Goal: Information Seeking & Learning: Learn about a topic

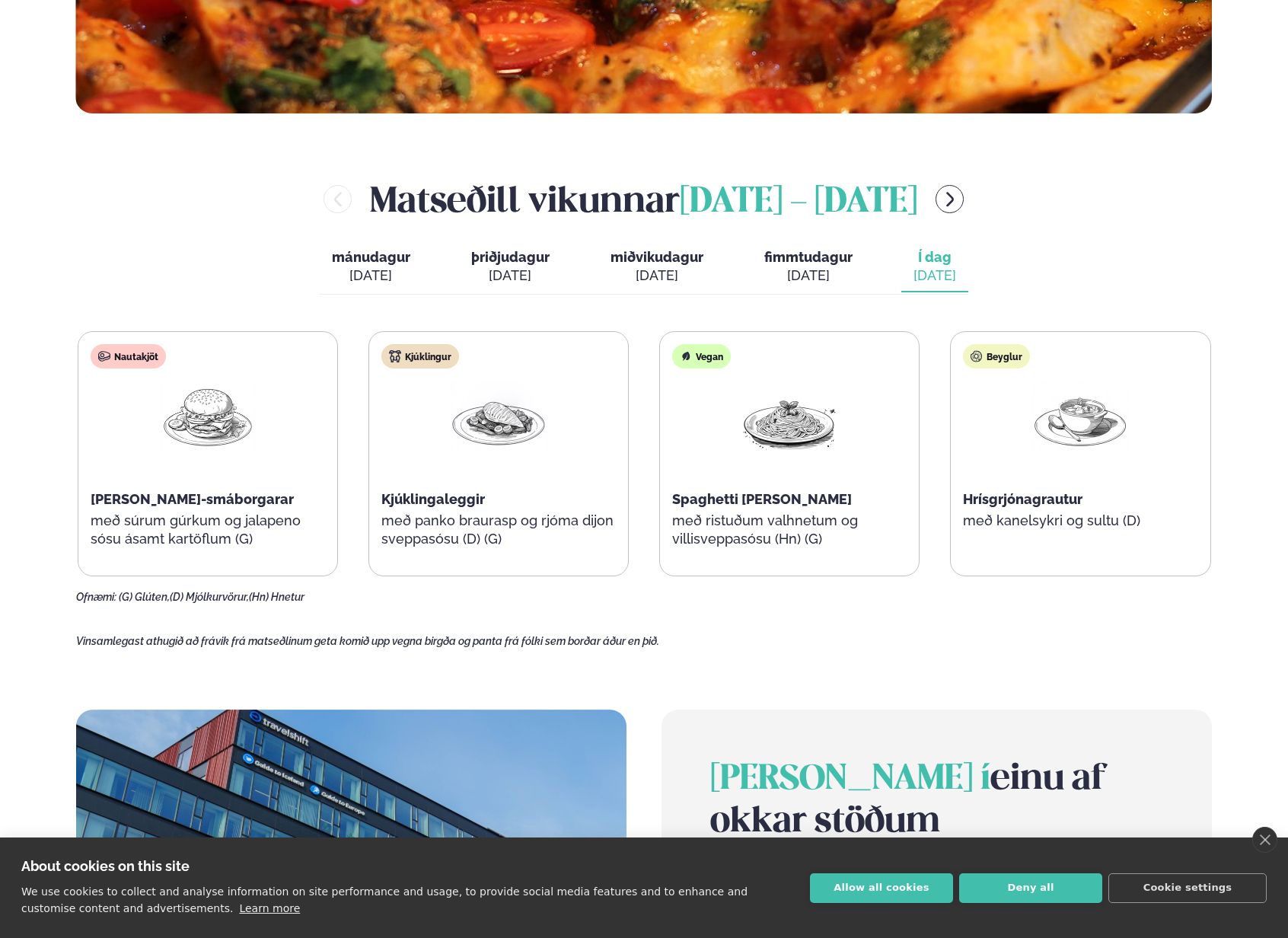
scroll to position [893, 0]
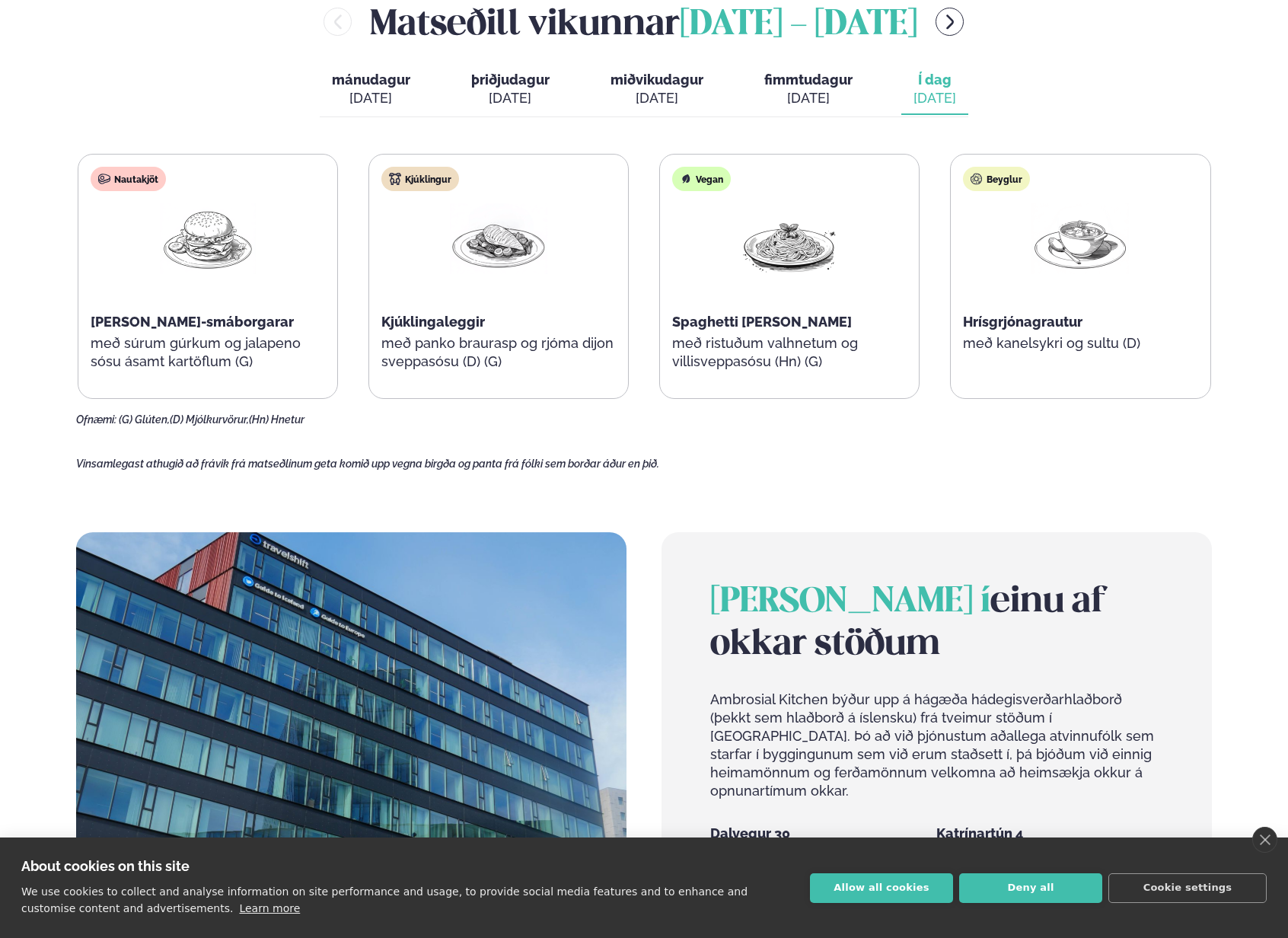
click at [1273, 827] on div "Þjónusta Hádegismatur fyrir fyrirtæki Fyrirtækja veitingar Einkapartý Matseðill…" at bounding box center [644, 386] width 1288 height 2558
click at [1268, 843] on link "close" at bounding box center [1265, 840] width 26 height 26
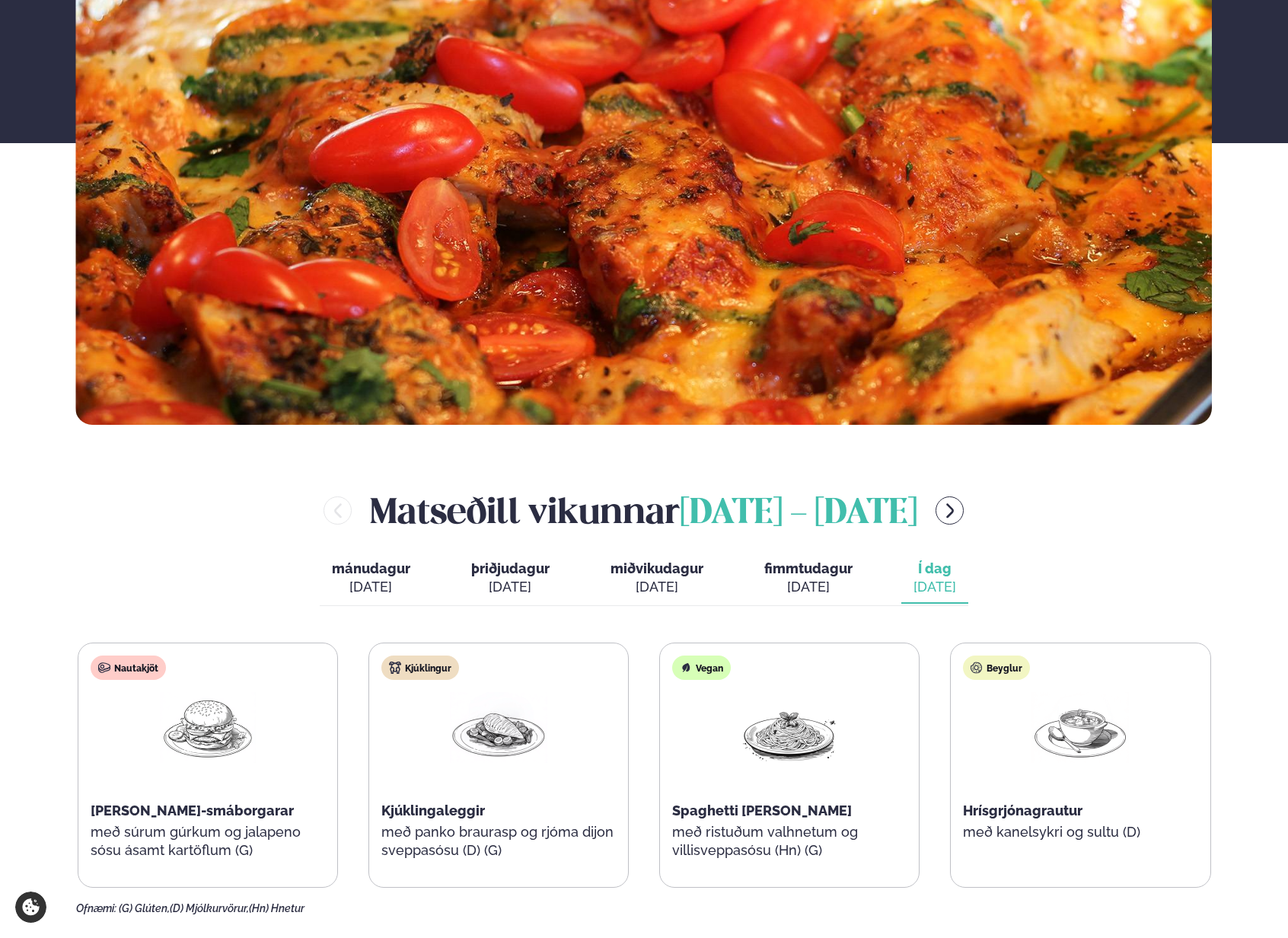
scroll to position [503, 0]
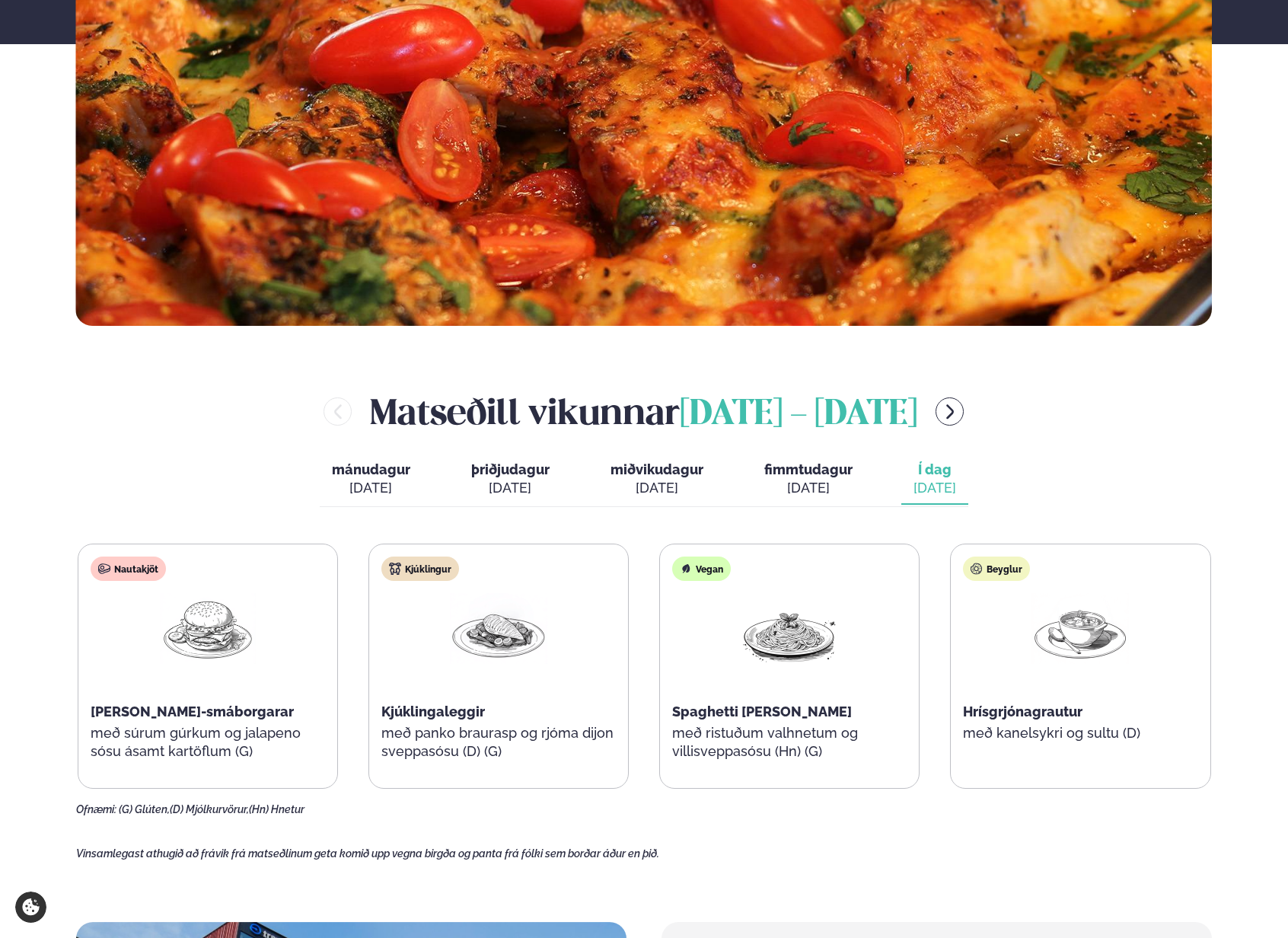
click at [1208, 486] on div "[PERSON_NAME] [DATE] - [DATE] mánudagur mán. [DATE] þriðjudagur þri. [DATE] mið…" at bounding box center [644, 601] width 1137 height 429
click at [1151, 420] on div "Matseðill vikunnar [DATE] - [DATE]" at bounding box center [644, 412] width 1137 height 49
click at [1088, 427] on div "Matseðill vikunnar [DATE] - [DATE]" at bounding box center [644, 412] width 1137 height 49
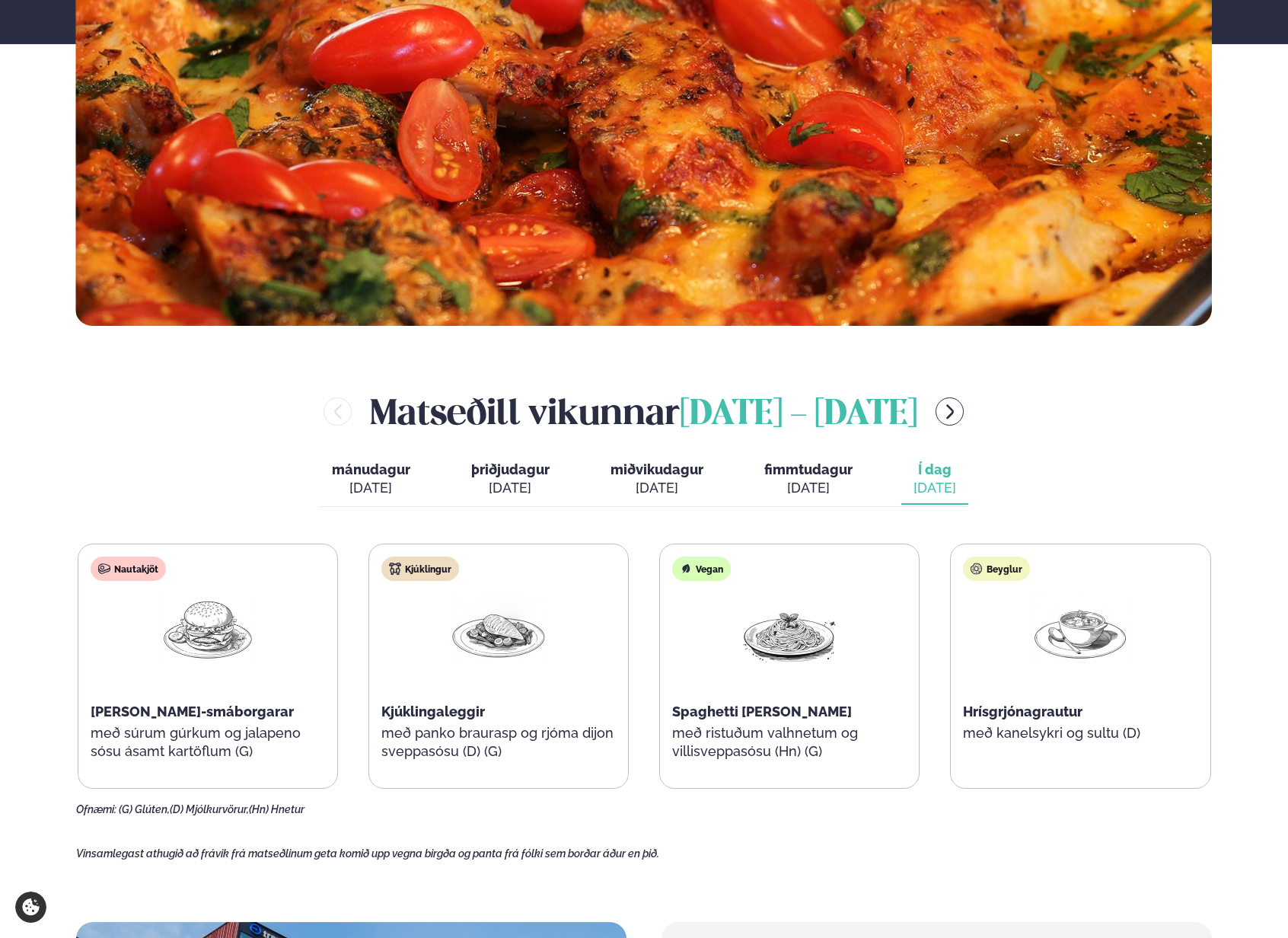
click at [1088, 427] on div "Matseðill vikunnar [DATE] - [DATE]" at bounding box center [644, 412] width 1137 height 49
click at [1087, 427] on div "Matseðill vikunnar [DATE] - [DATE]" at bounding box center [644, 412] width 1137 height 49
click at [1260, 523] on div "Þjónusta Hádegismatur fyrir fyrirtæki Fyrirtækja veitingar Einkapartý Matseðill…" at bounding box center [644, 776] width 1288 height 2558
click at [1161, 450] on div "[PERSON_NAME] [DATE] - [DATE] mánudagur mán. [DATE] þriðjudagur þri. [DATE] mið…" at bounding box center [644, 601] width 1137 height 429
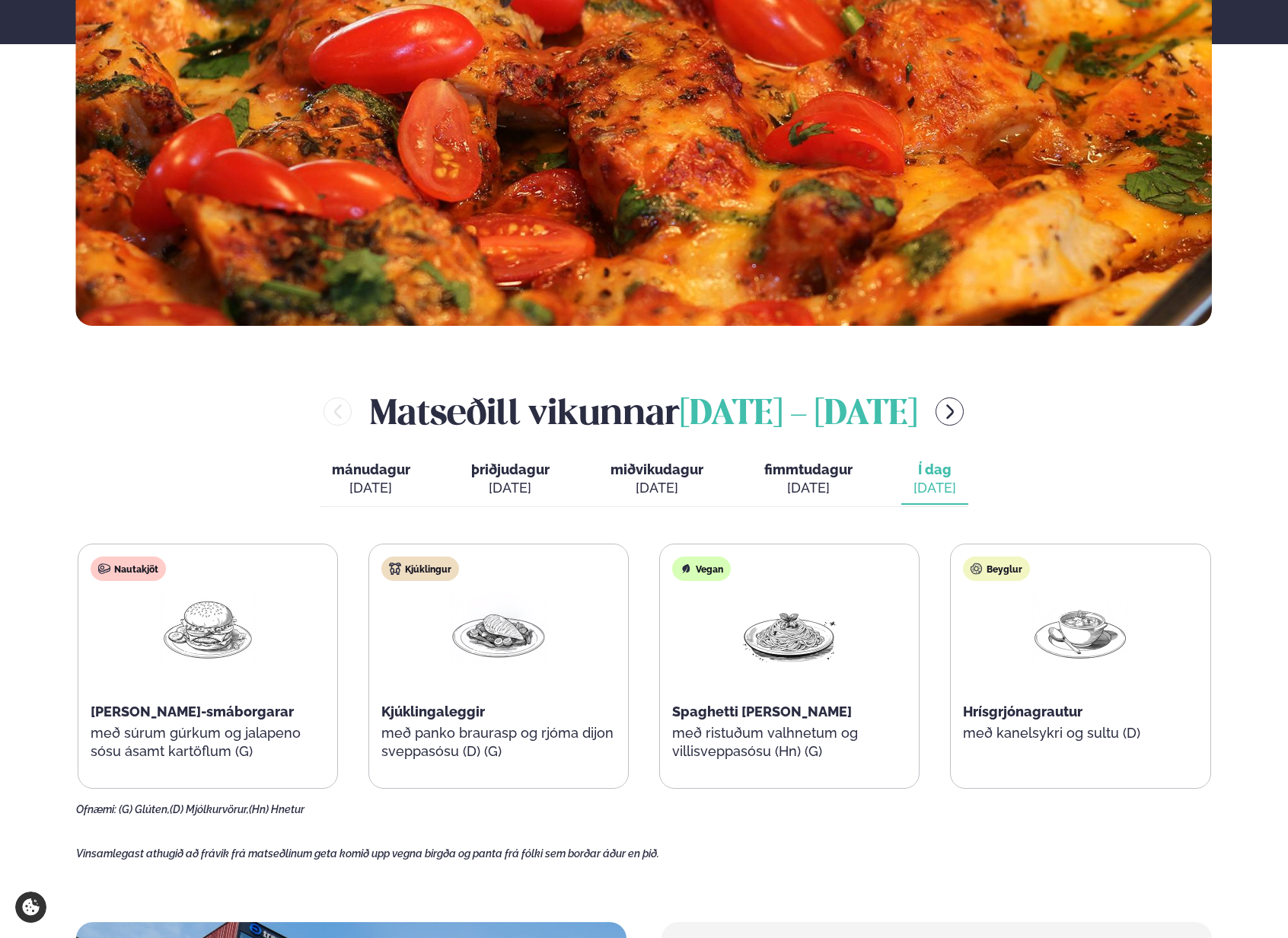
click at [1162, 449] on div "[PERSON_NAME] [DATE] - [DATE] mánudagur mán. [DATE] þriðjudagur þri. [DATE] mið…" at bounding box center [644, 601] width 1137 height 429
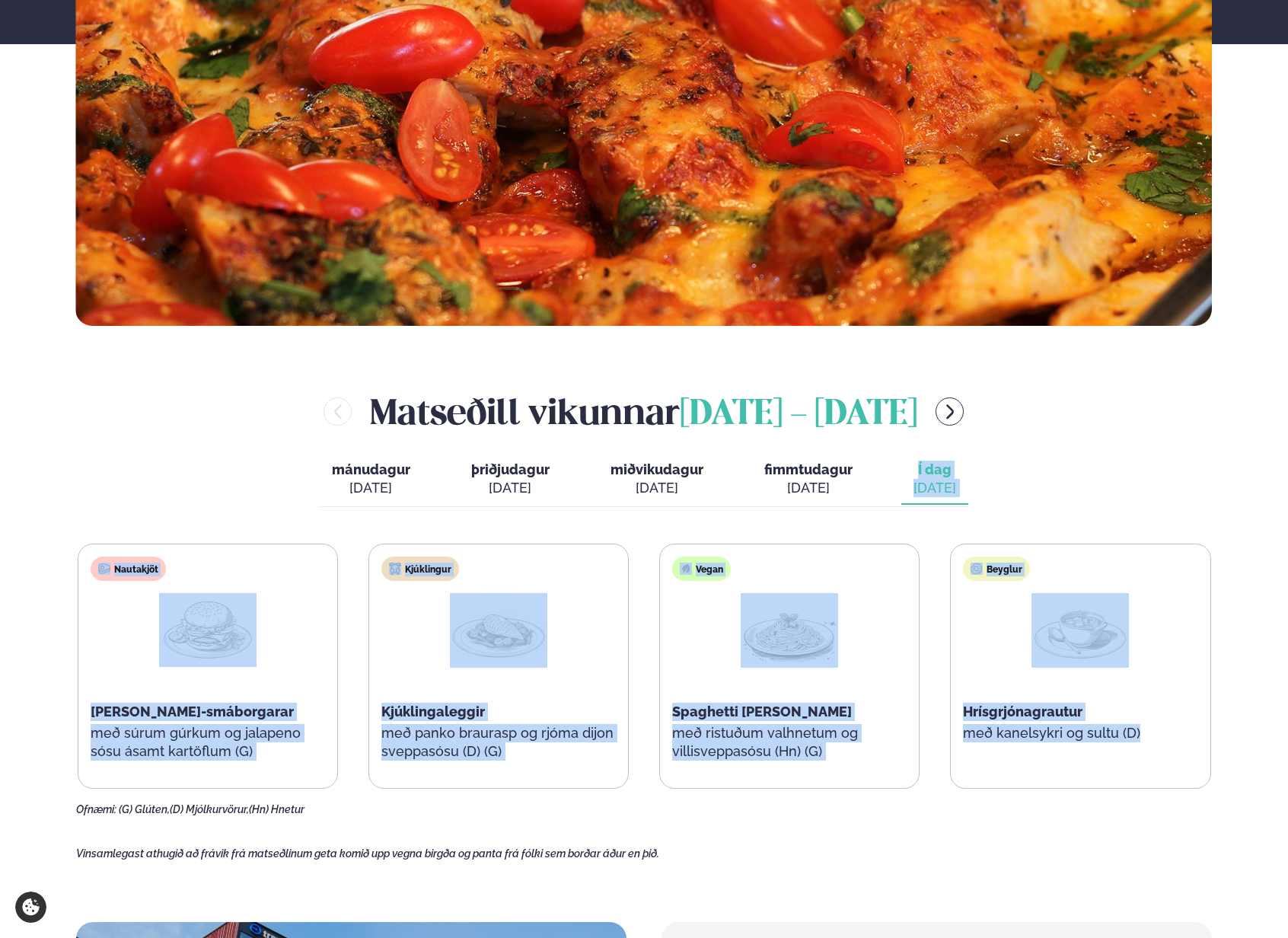
drag, startPoint x: 1162, startPoint y: 449, endPoint x: 1178, endPoint y: 770, distance: 321.4
click at [1178, 770] on div "[PERSON_NAME] [DATE] - [DATE] mánudagur mán. [DATE] þriðjudagur þri. [DATE] mið…" at bounding box center [644, 601] width 1137 height 429
click at [1206, 734] on div "Beyglur Hrísgrjónagrautur með kanelsykri og sultu (D)" at bounding box center [1081, 666] width 259 height 244
click at [1203, 734] on div "Beyglur Hrísgrjónagrautur með kanelsykri og sultu (D)" at bounding box center [1081, 666] width 259 height 244
click at [1200, 733] on div "Beyglur Hrísgrjónagrautur með kanelsykri og sultu (D)" at bounding box center [1081, 666] width 259 height 244
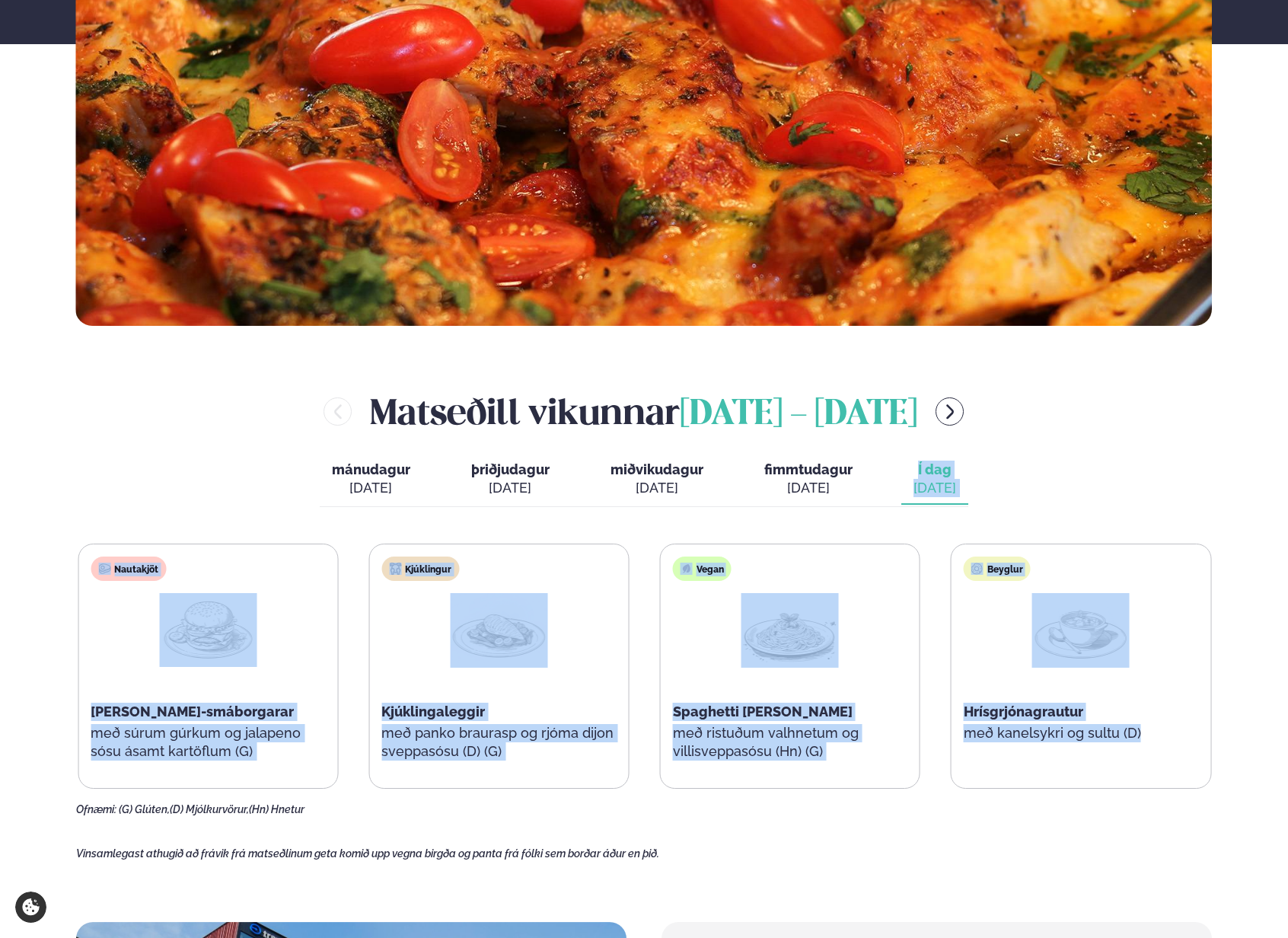
click at [1167, 731] on p "með kanelsykri og sultu (D)" at bounding box center [1081, 733] width 235 height 18
click at [1161, 727] on p "með kanelsykri og sultu (D)" at bounding box center [1081, 733] width 235 height 18
click at [1143, 709] on div "Hrísgrjónagrautur" at bounding box center [1081, 712] width 235 height 18
click at [1127, 691] on div "Beyglur Hrísgrjónagrautur með kanelsykri og sultu (D)" at bounding box center [1081, 666] width 259 height 244
drag, startPoint x: 1062, startPoint y: 469, endPoint x: 1083, endPoint y: 486, distance: 27.0
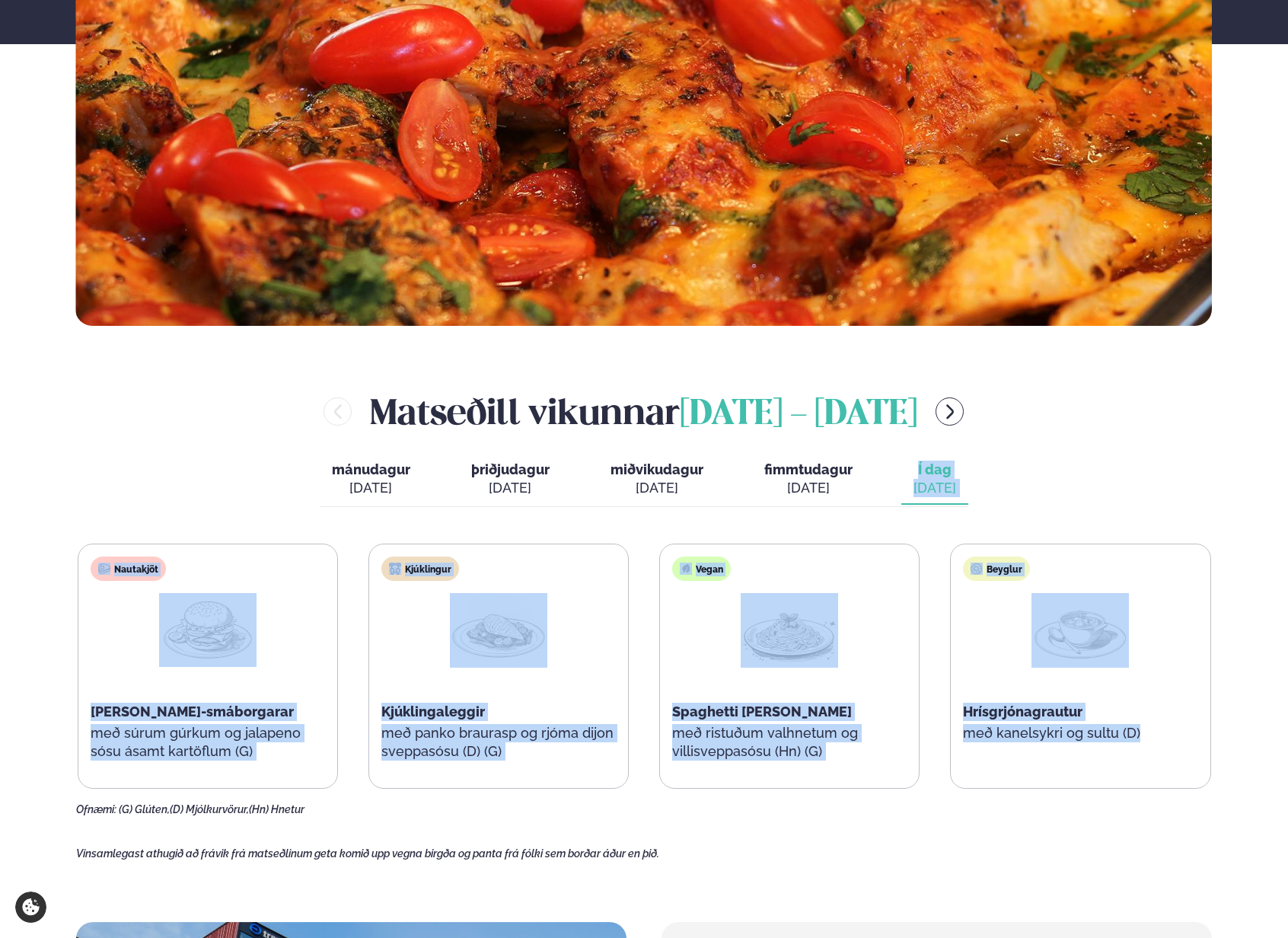
click at [1083, 486] on div "[PERSON_NAME] [DATE] - [DATE] mánudagur mán. [DATE] þriðjudagur þri. [DATE] mið…" at bounding box center [644, 601] width 1137 height 429
